Goal: Task Accomplishment & Management: Use online tool/utility

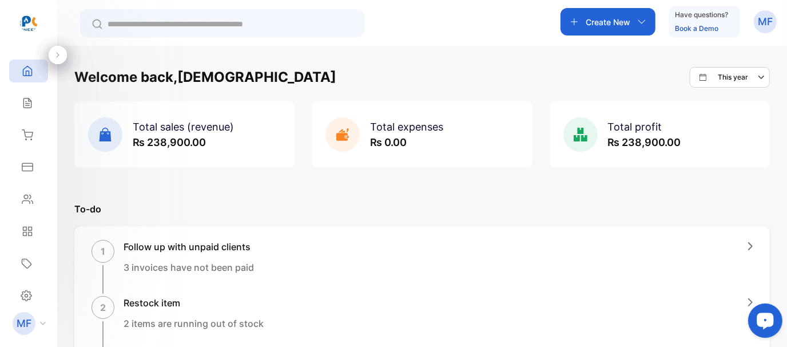
click at [29, 74] on icon at bounding box center [27, 71] width 9 height 10
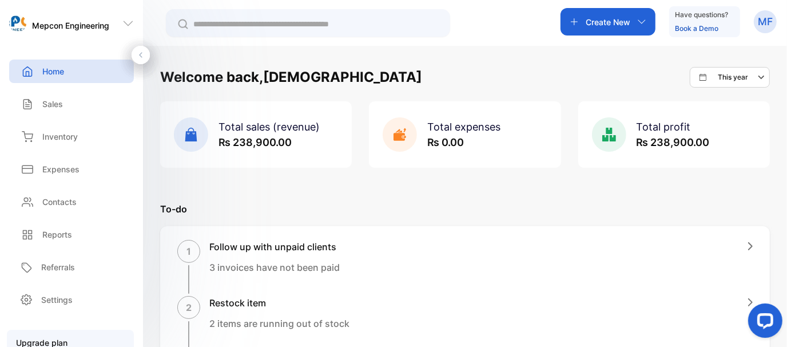
click at [621, 27] on p "Create New" at bounding box center [608, 22] width 45 height 12
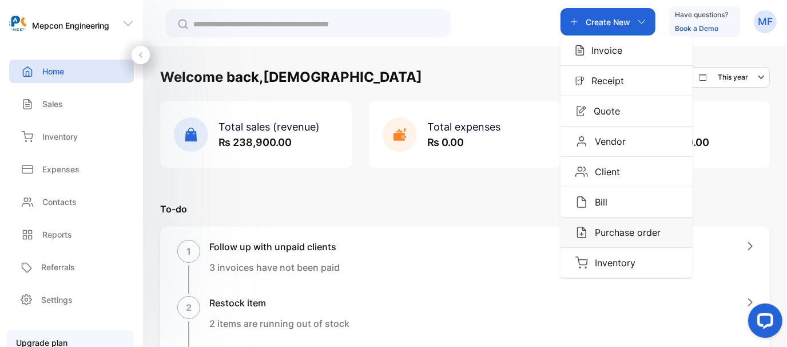
click at [616, 231] on p "Purchase order" at bounding box center [624, 232] width 73 height 14
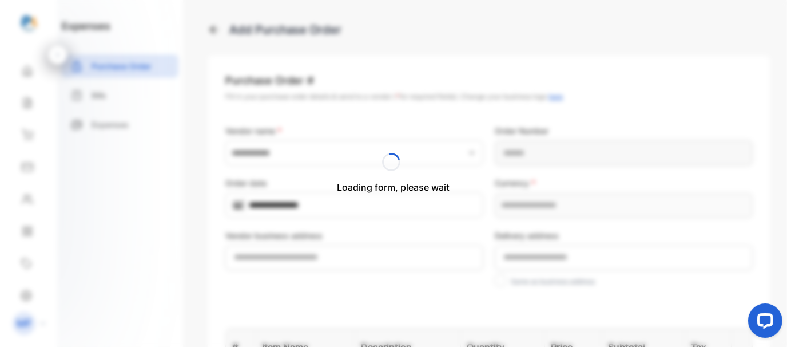
type input "**********"
type Number-inputPurchaseOrderNumber "**********"
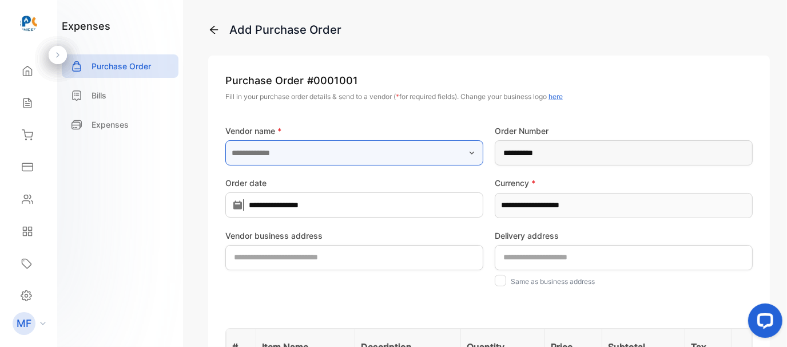
click at [456, 159] on input "text" at bounding box center [354, 152] width 258 height 25
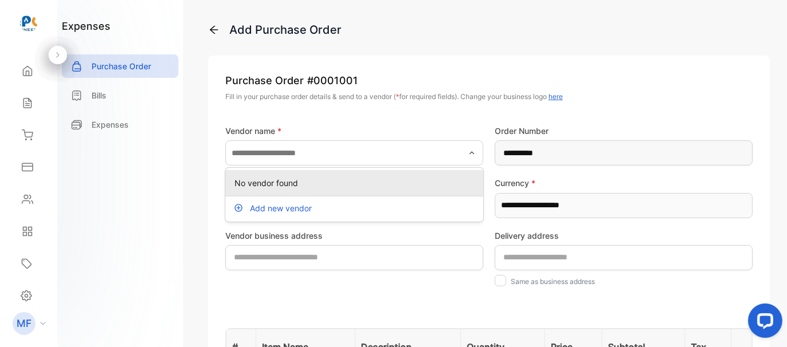
click at [482, 86] on p "Purchase Order # 0001001" at bounding box center [488, 80] width 527 height 15
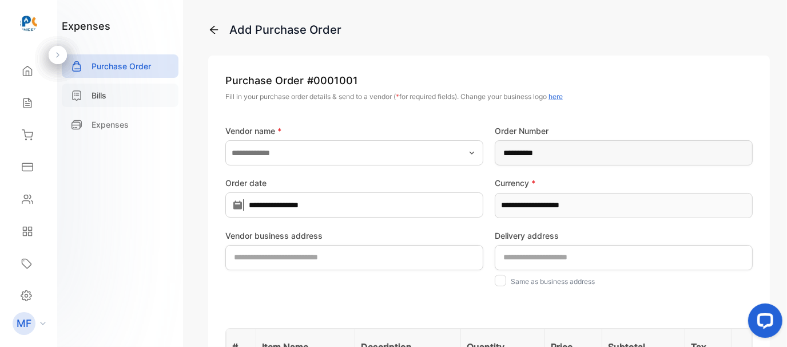
click at [118, 99] on div "Bills" at bounding box center [120, 94] width 117 height 23
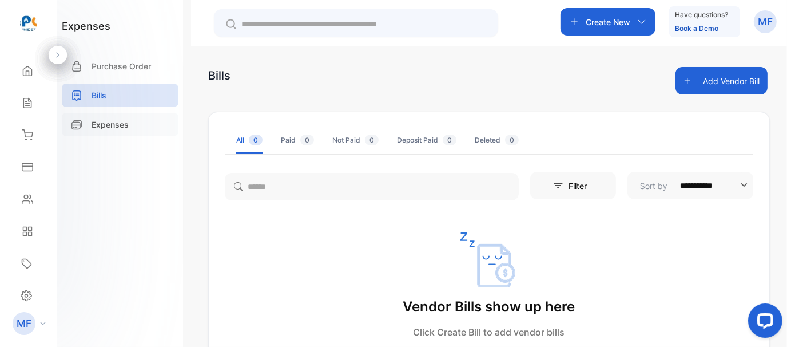
click at [117, 130] on p "Expenses" at bounding box center [110, 124] width 37 height 12
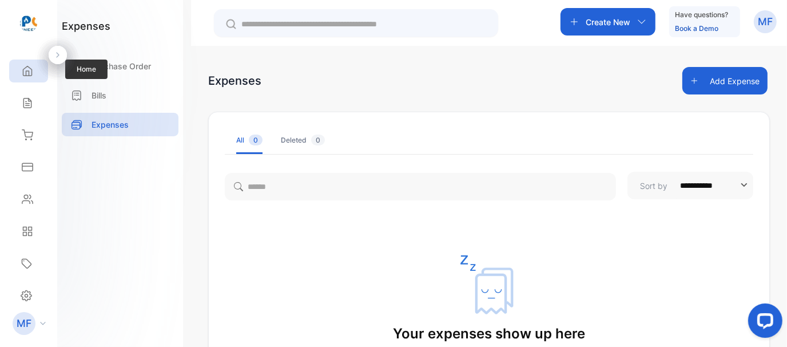
click at [23, 67] on icon at bounding box center [27, 70] width 11 height 11
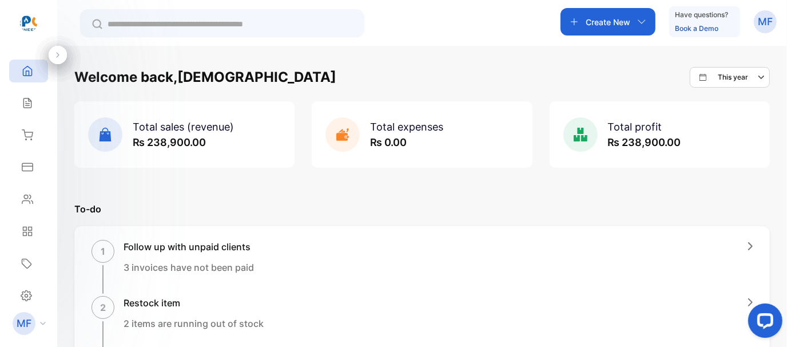
click at [755, 74] on icon "button" at bounding box center [762, 77] width 14 height 14
click at [610, 83] on div "Welcome back, [PERSON_NAME] This year This year This month This week Custom" at bounding box center [421, 77] width 695 height 21
click at [612, 20] on p "Create New" at bounding box center [608, 22] width 45 height 12
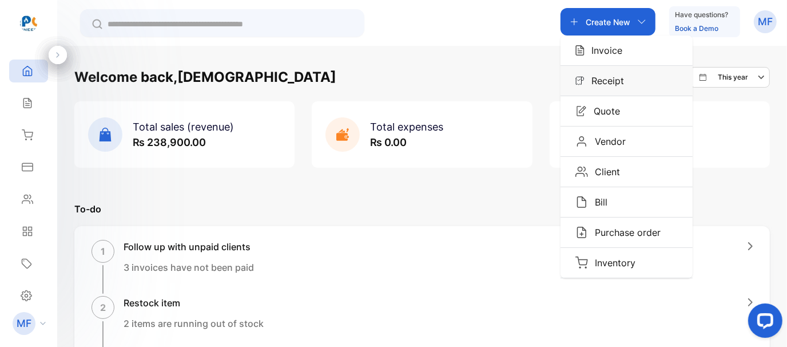
click at [620, 83] on p "Receipt" at bounding box center [603, 81] width 39 height 14
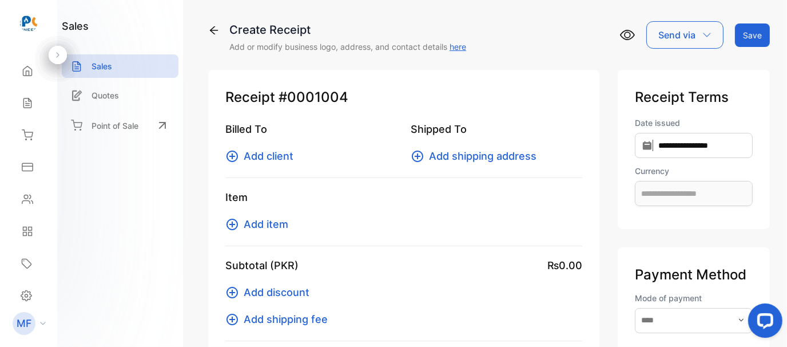
type input "**********"
click at [29, 73] on icon at bounding box center [27, 71] width 9 height 10
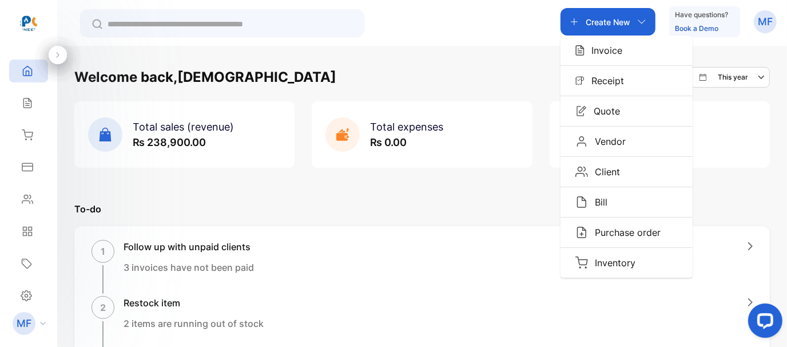
click at [454, 271] on div "1 Follow up with unpaid clients 3 invoices have not been paid" at bounding box center [422, 267] width 661 height 54
